Goal: Obtain resource: Download file/media

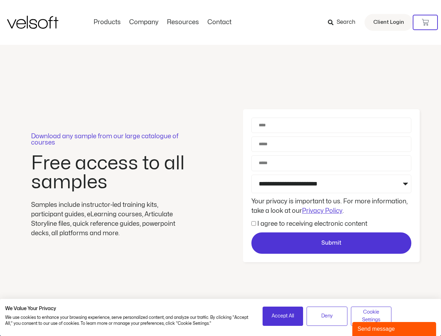
click at [221, 168] on div "Download any sample from our large catalogue of courses Free access to all samp…" at bounding box center [220, 186] width 441 height 282
click at [426, 22] on icon at bounding box center [425, 22] width 7 height 7
click at [283, 316] on span "Accept All" at bounding box center [283, 316] width 22 height 8
click at [327, 316] on span "Deny" at bounding box center [328, 316] width 12 height 8
click at [372, 316] on span "Cookie Settings" at bounding box center [372, 316] width 32 height 16
